Goal: Download file/media

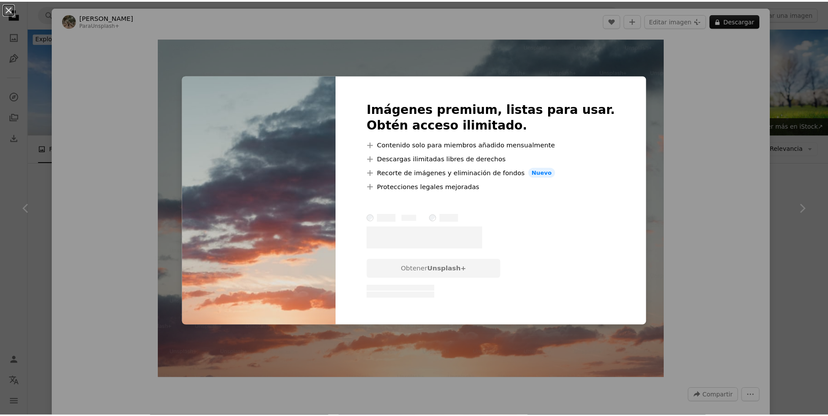
scroll to position [1478, 0]
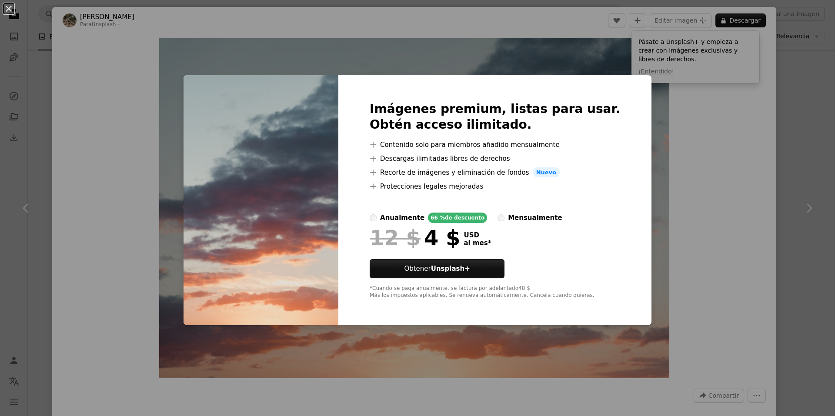
click at [791, 218] on div "An X shape Imágenes premium, listas para usar. Obtén acceso ilimitado. A plus s…" at bounding box center [417, 208] width 835 height 416
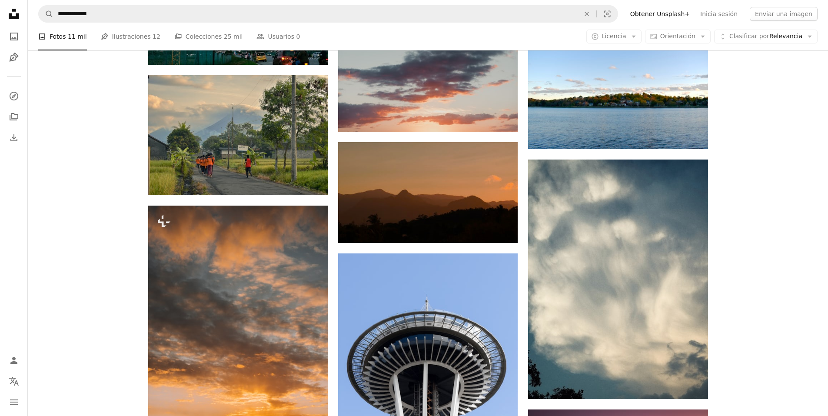
scroll to position [1652, 0]
